Goal: Information Seeking & Learning: Learn about a topic

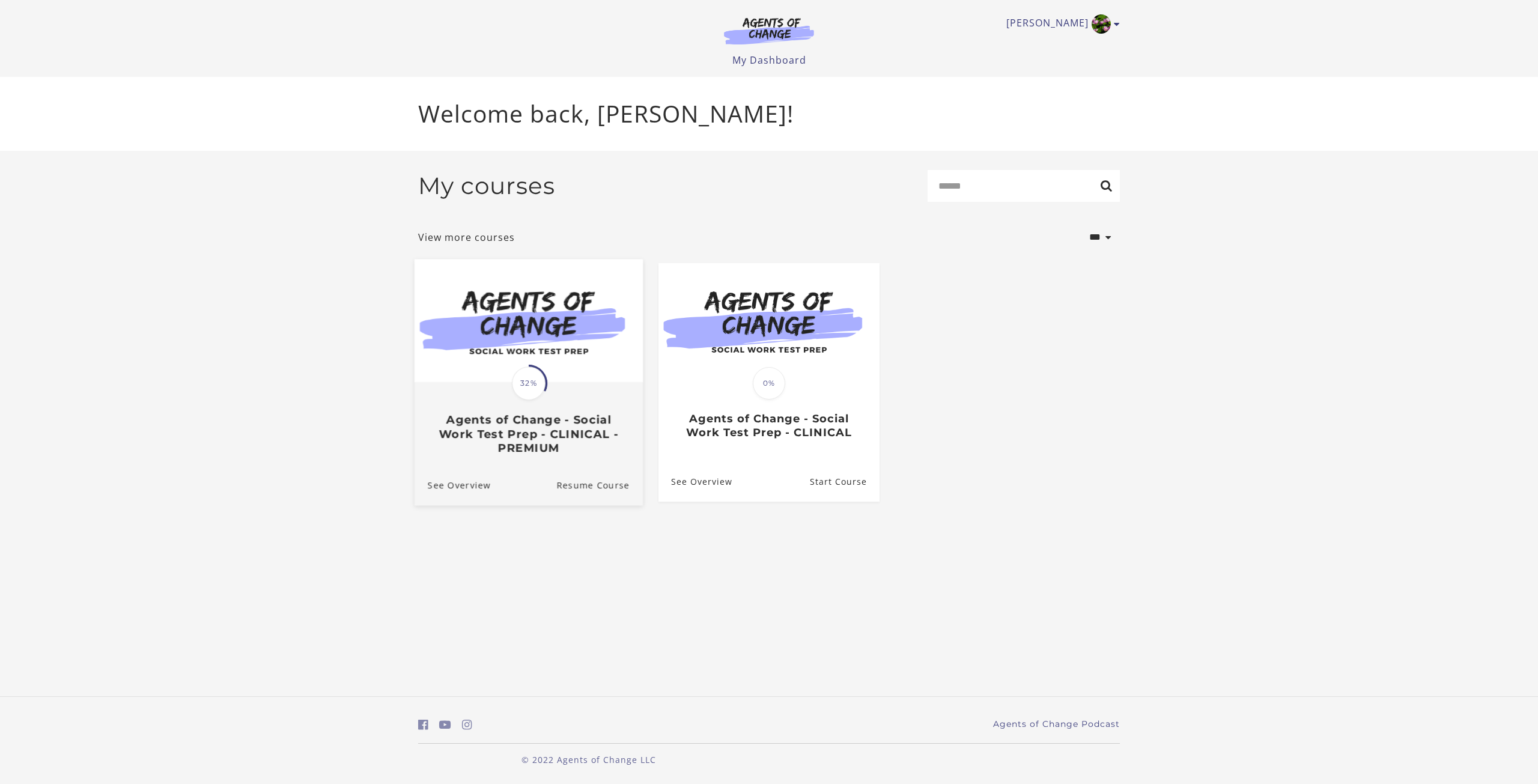
click at [570, 390] on div "Translation missing: en.liquid.partials.dashboard_course_card.progress_descript…" at bounding box center [529, 419] width 228 height 71
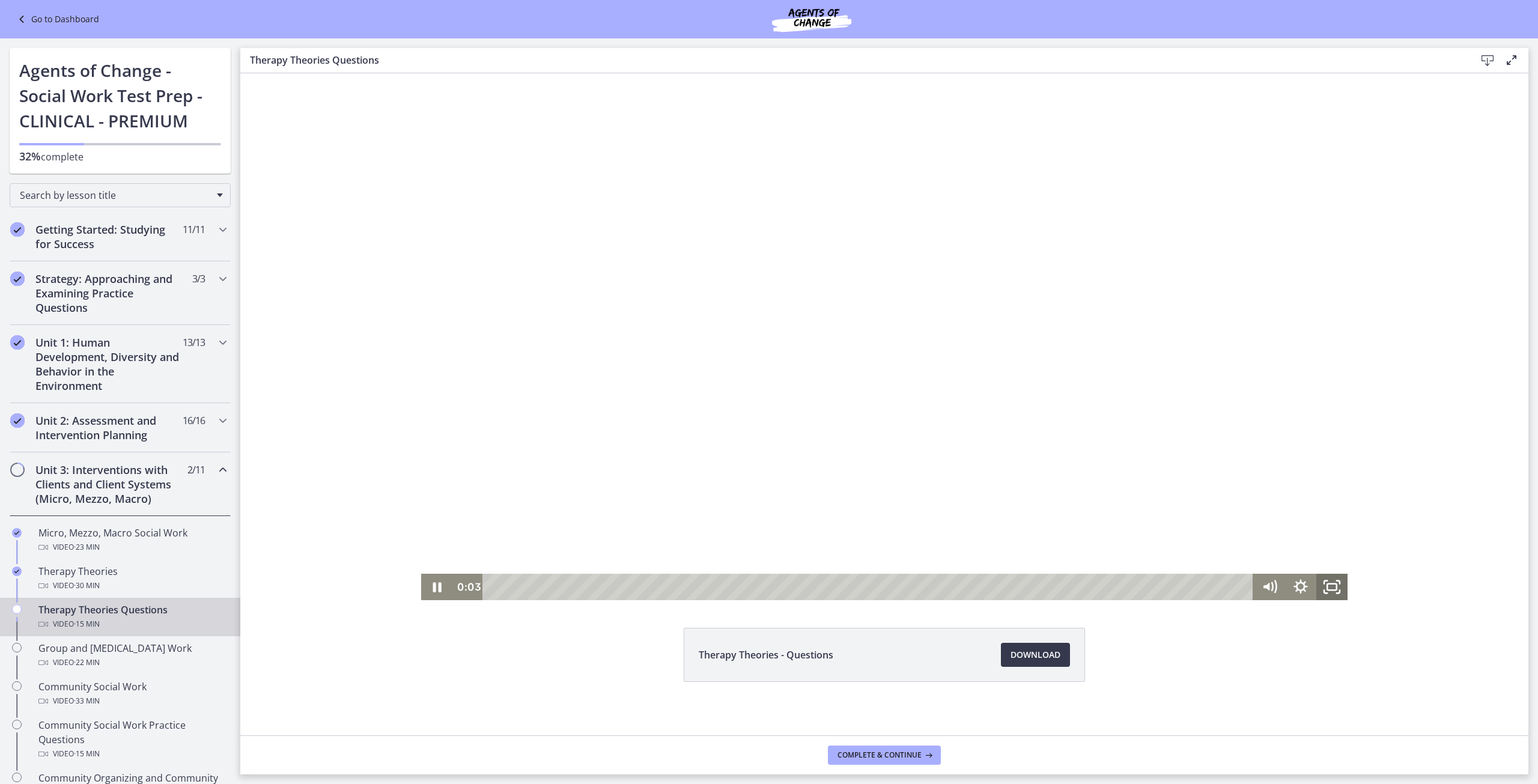
drag, startPoint x: 1329, startPoint y: 579, endPoint x: 1551, endPoint y: 706, distance: 255.8
click at [1324, 576] on icon "Fullscreen" at bounding box center [1331, 586] width 31 height 26
